Goal: Task Accomplishment & Management: Complete application form

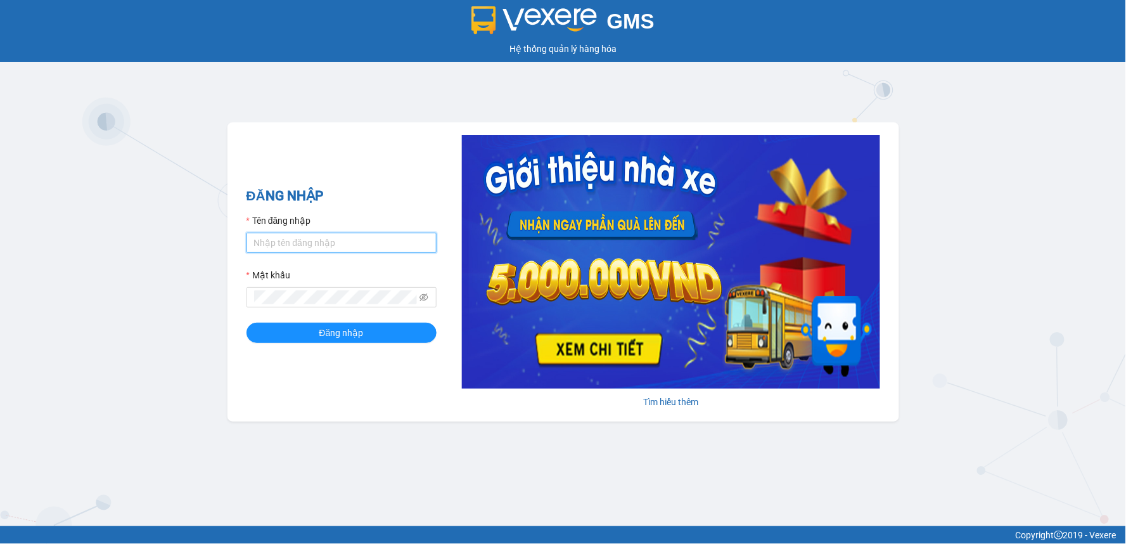
click at [271, 243] on input "Tên đăng nhập" at bounding box center [342, 243] width 190 height 20
type input "T"
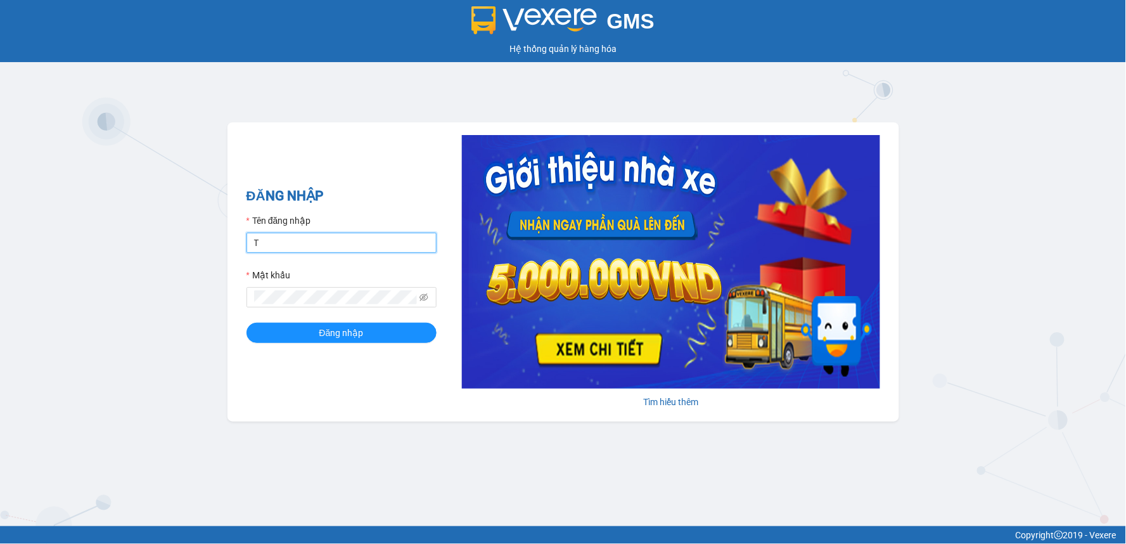
type input "thucute.trungnga"
click at [320, 283] on div "Mật khẩu" at bounding box center [342, 277] width 190 height 19
click at [320, 290] on span at bounding box center [342, 297] width 190 height 20
click at [320, 293] on span at bounding box center [342, 297] width 190 height 20
click at [247, 323] on button "Đăng nhập" at bounding box center [342, 333] width 190 height 20
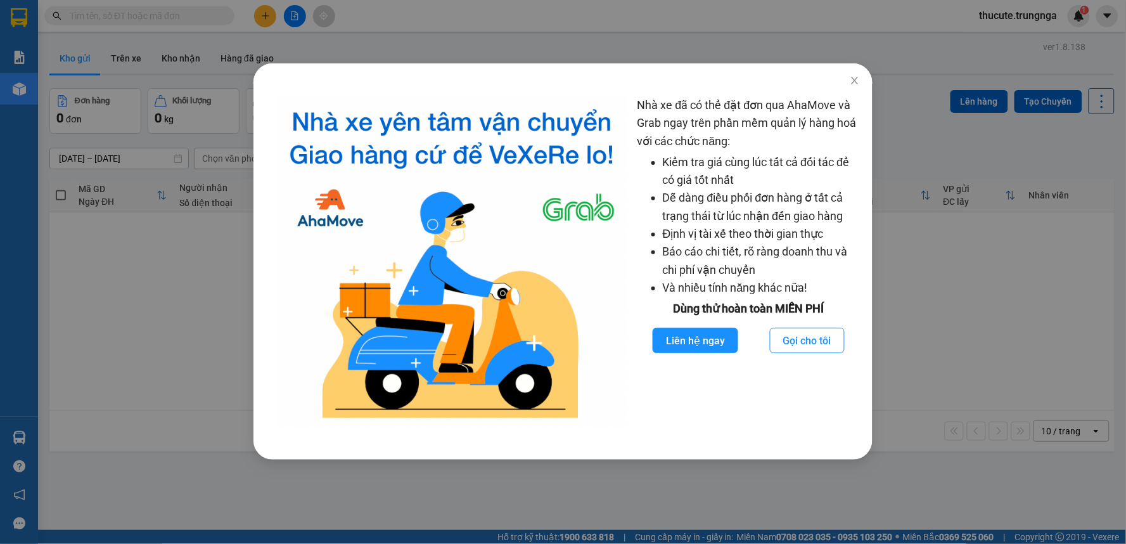
click at [270, 23] on div "Nhà xe đã có thể đặt đơn qua AhaMove và Grab ngay trên phần mềm quản lý hàng ho…" at bounding box center [563, 272] width 1126 height 544
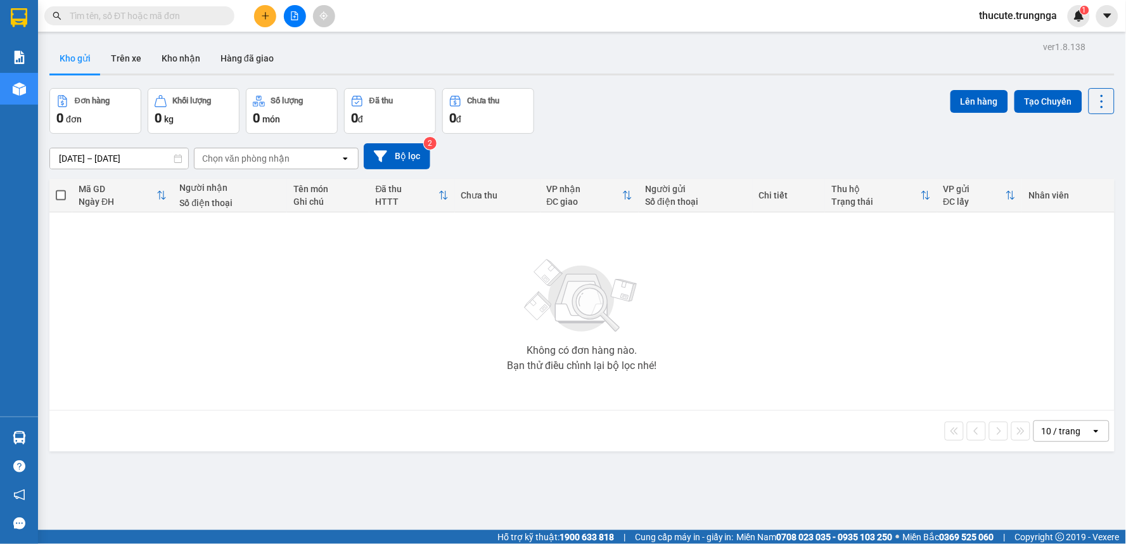
click at [268, 19] on body "Kết quả [PERSON_NAME] ( 0 ) Bộ lọc No Data thucute.trungnga 1 [PERSON_NAME] [PE…" at bounding box center [563, 272] width 1126 height 544
click at [268, 19] on icon "plus" at bounding box center [265, 15] width 9 height 9
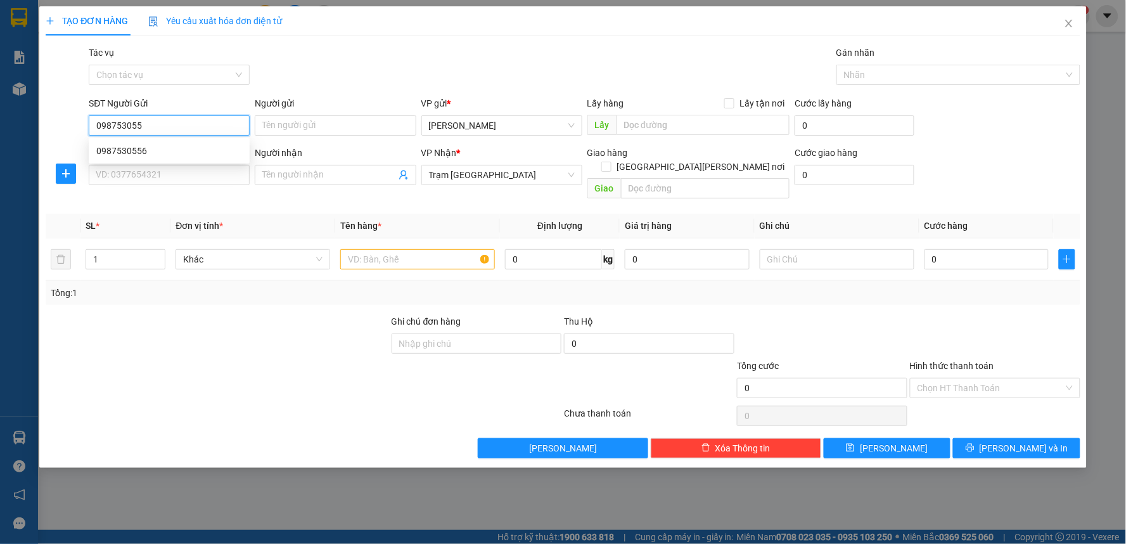
type input "0987530556"
click at [194, 157] on div "0987530556" at bounding box center [169, 151] width 146 height 14
type input "40.000"
type input "0987530556"
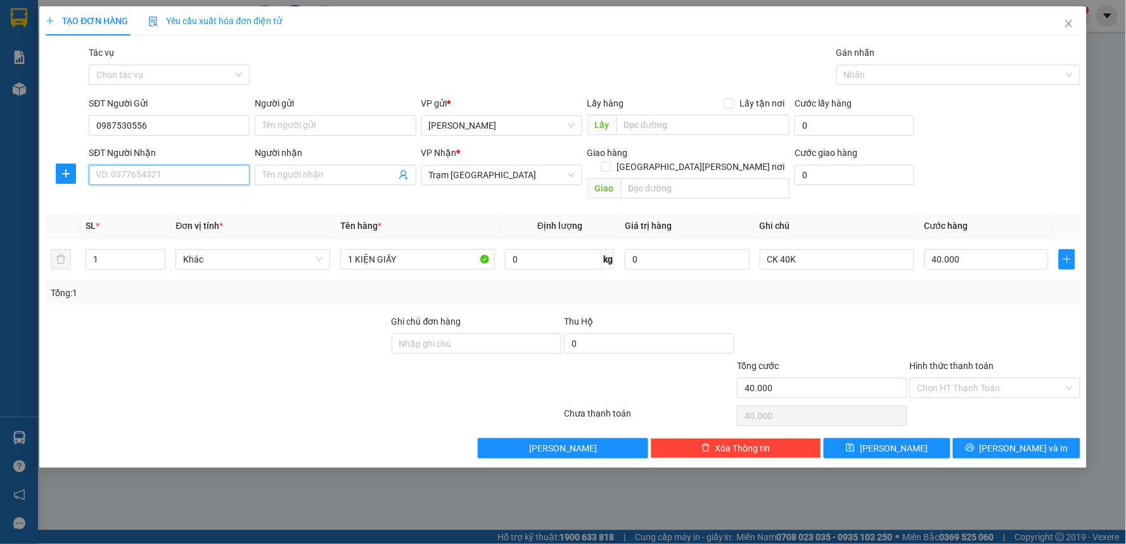
click at [191, 174] on input "SĐT Người Nhận" at bounding box center [169, 175] width 161 height 20
click at [171, 196] on div "0987530556" at bounding box center [169, 200] width 146 height 14
type input "0987530556"
click at [876, 324] on div at bounding box center [822, 336] width 173 height 44
click at [970, 378] on input "Hình thức thanh toán" at bounding box center [991, 387] width 146 height 19
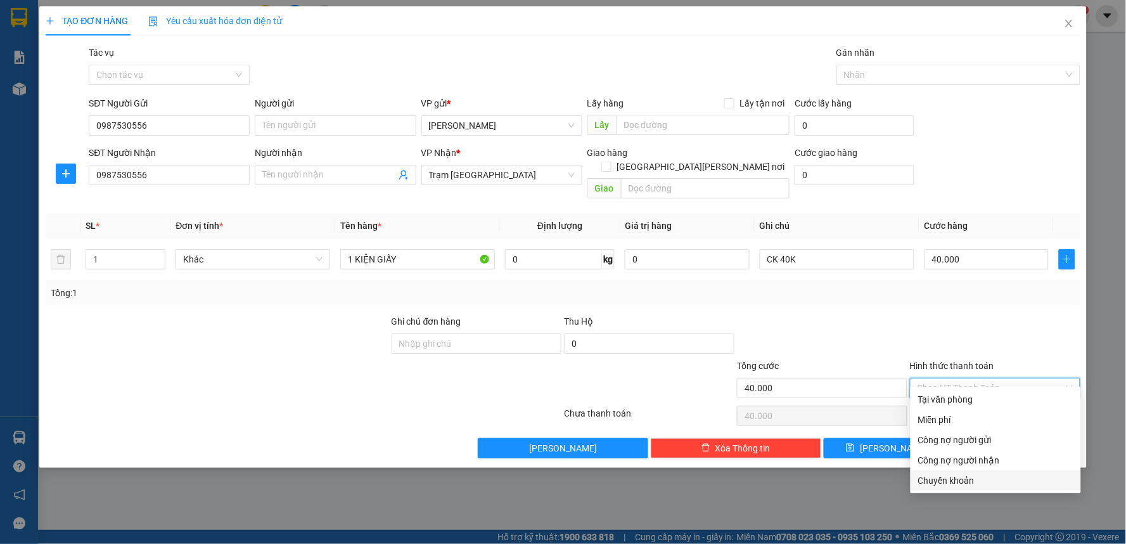
click at [954, 484] on div "Chuyển khoản" at bounding box center [995, 480] width 155 height 14
type input "0"
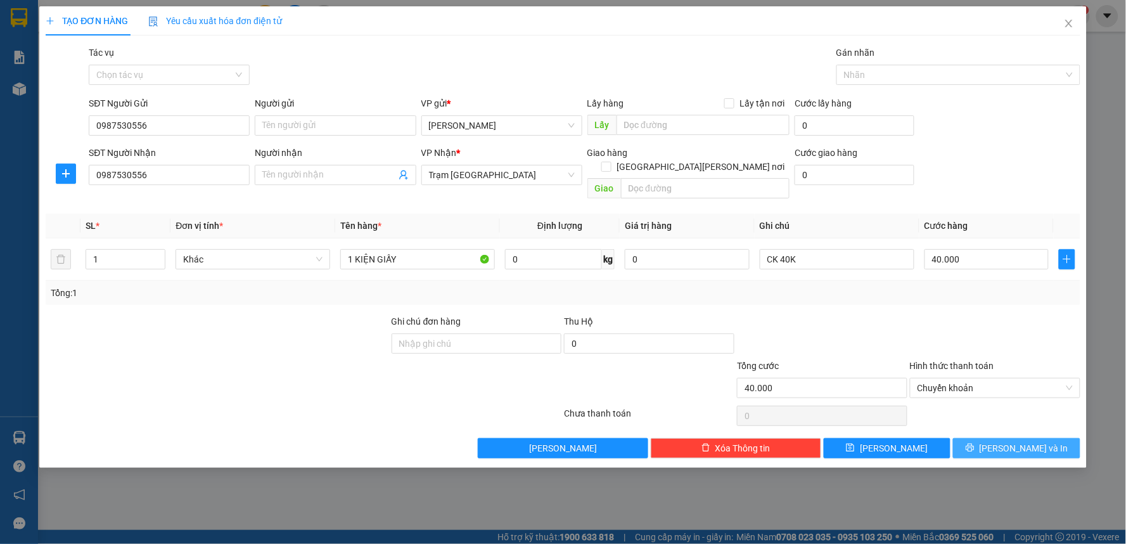
click at [1018, 441] on span "[PERSON_NAME] và In" at bounding box center [1024, 448] width 89 height 14
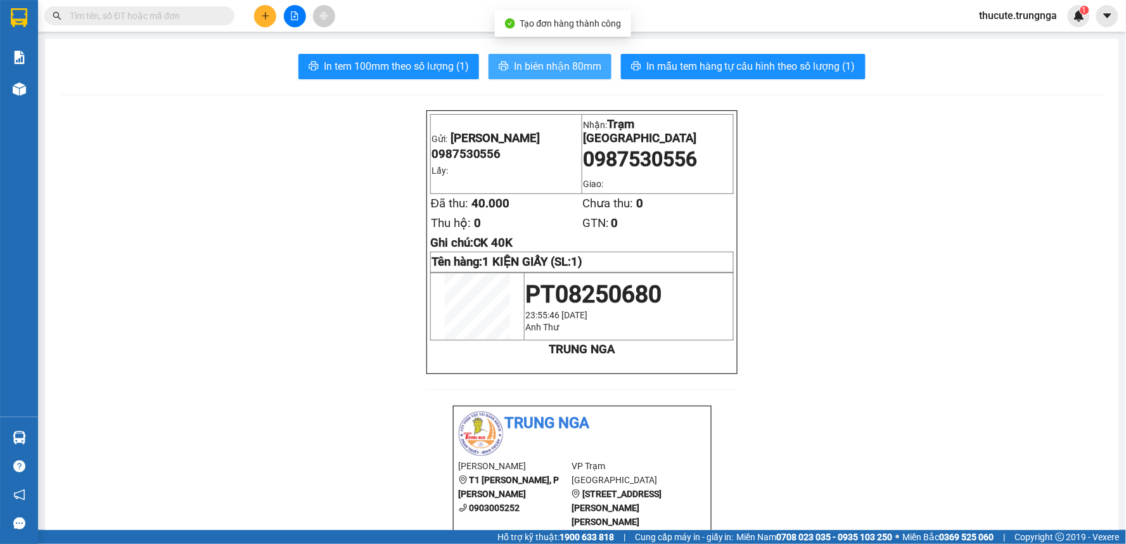
click at [574, 71] on span "In biên nhận 80mm" at bounding box center [557, 66] width 87 height 16
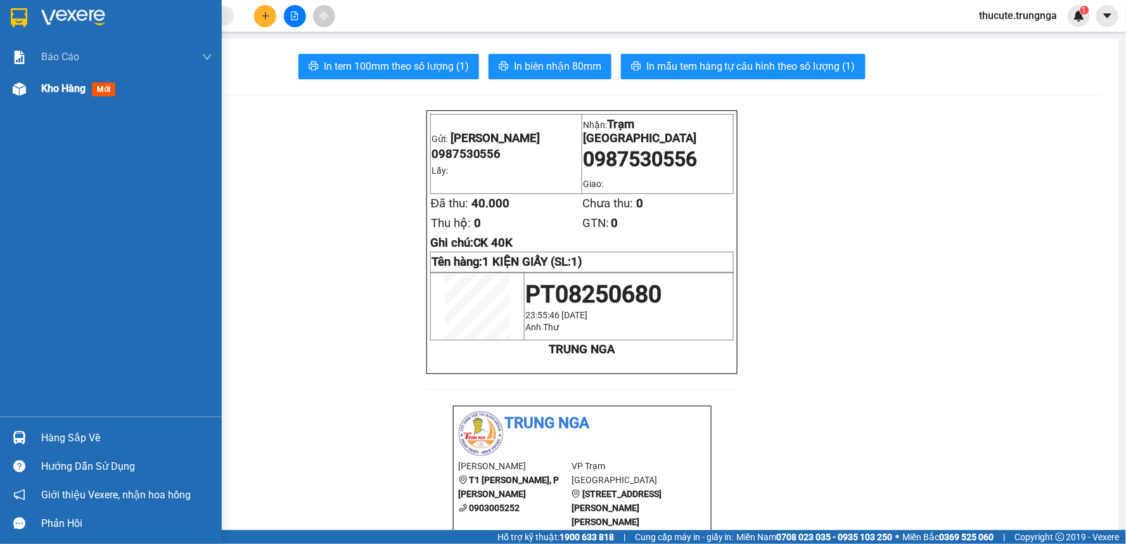
click at [77, 98] on div "Kho hàng mới" at bounding box center [126, 89] width 171 height 32
